Goal: Transaction & Acquisition: Purchase product/service

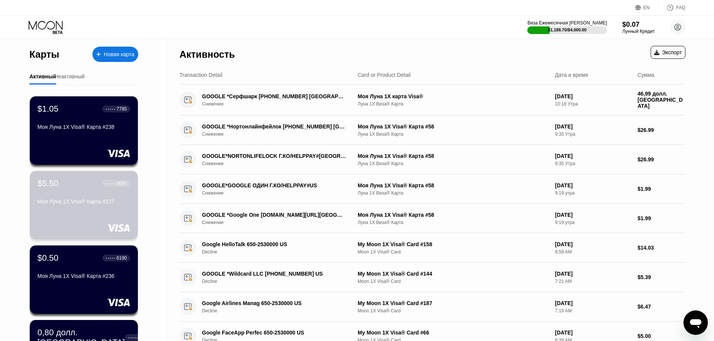
click at [79, 204] on div "Моя Луна 1X Visa® Карта #237" at bounding box center [83, 201] width 93 height 6
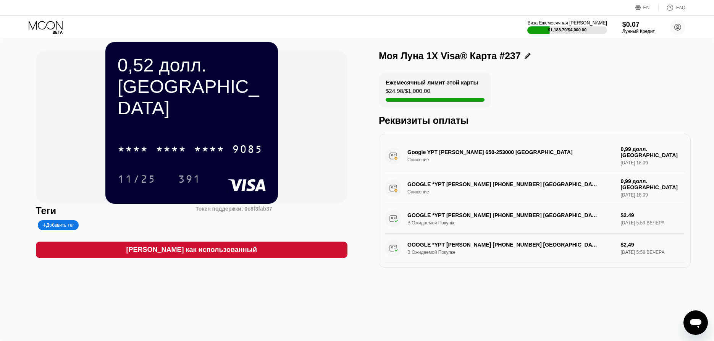
click at [63, 23] on icon at bounding box center [47, 27] width 36 height 13
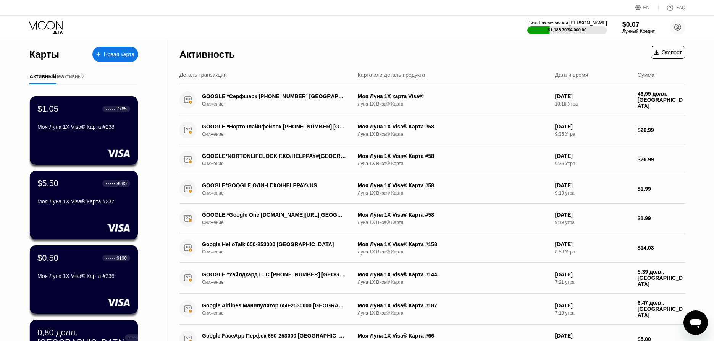
click at [125, 60] on div "Новая карта" at bounding box center [115, 54] width 46 height 15
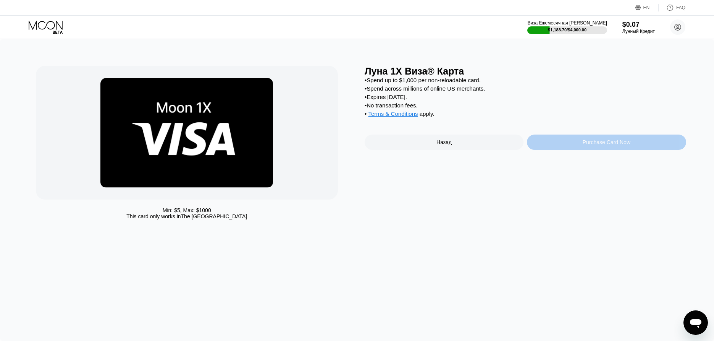
click at [563, 147] on div "Purchase Card Now" at bounding box center [606, 141] width 159 height 15
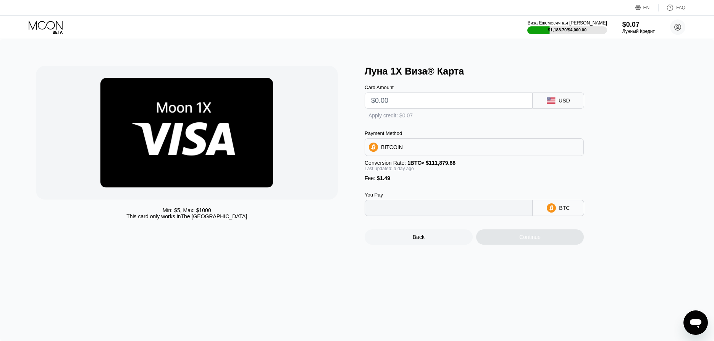
type input "0"
click at [448, 106] on input "text" at bounding box center [448, 100] width 155 height 15
type input "$30"
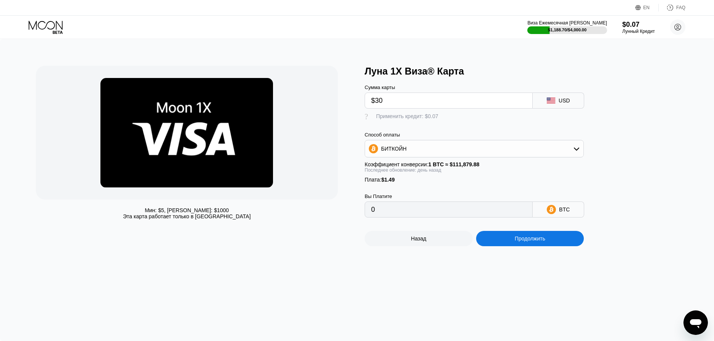
type input "0.00028229"
type input "$30"
click at [434, 115] on div "Применить кредит: $0.07" at bounding box center [407, 116] width 62 height 6
type input "0.00028166"
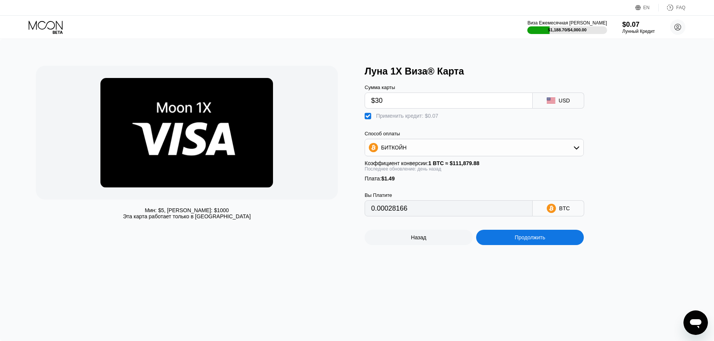
click at [506, 236] on div "Продолжить" at bounding box center [530, 237] width 108 height 15
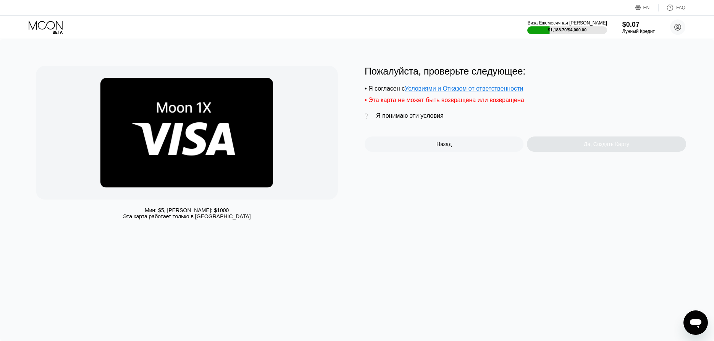
click at [429, 114] on div "Пожалуйста, проверьте следующее: • Я согласен с Условиями и Отказом от ответств…" at bounding box center [526, 109] width 322 height 86
click at [428, 116] on div "Я понимаю эти условия" at bounding box center [410, 115] width 68 height 7
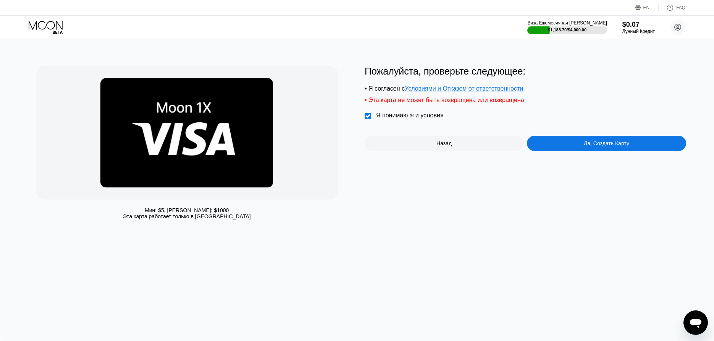
click at [585, 142] on div "Да, Создать Карту" at bounding box center [606, 143] width 159 height 15
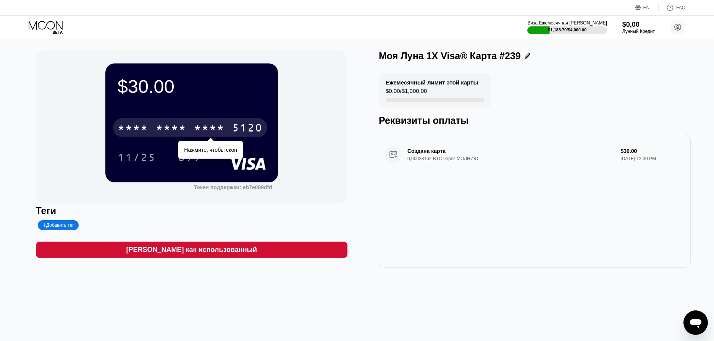
click at [226, 129] on div "* * * * * * * * * * * * 5120" at bounding box center [190, 127] width 154 height 19
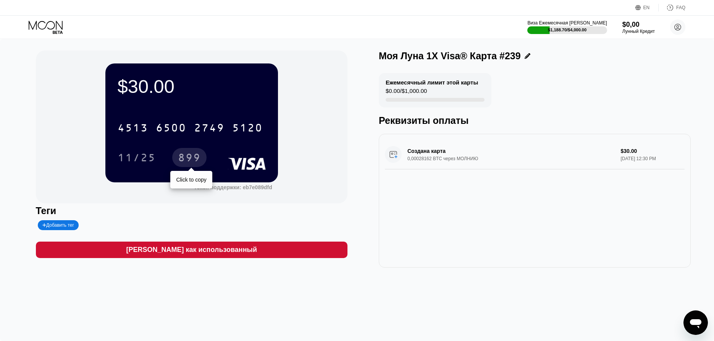
click at [195, 158] on div "899" at bounding box center [189, 158] width 23 height 12
